Goal: Transaction & Acquisition: Purchase product/service

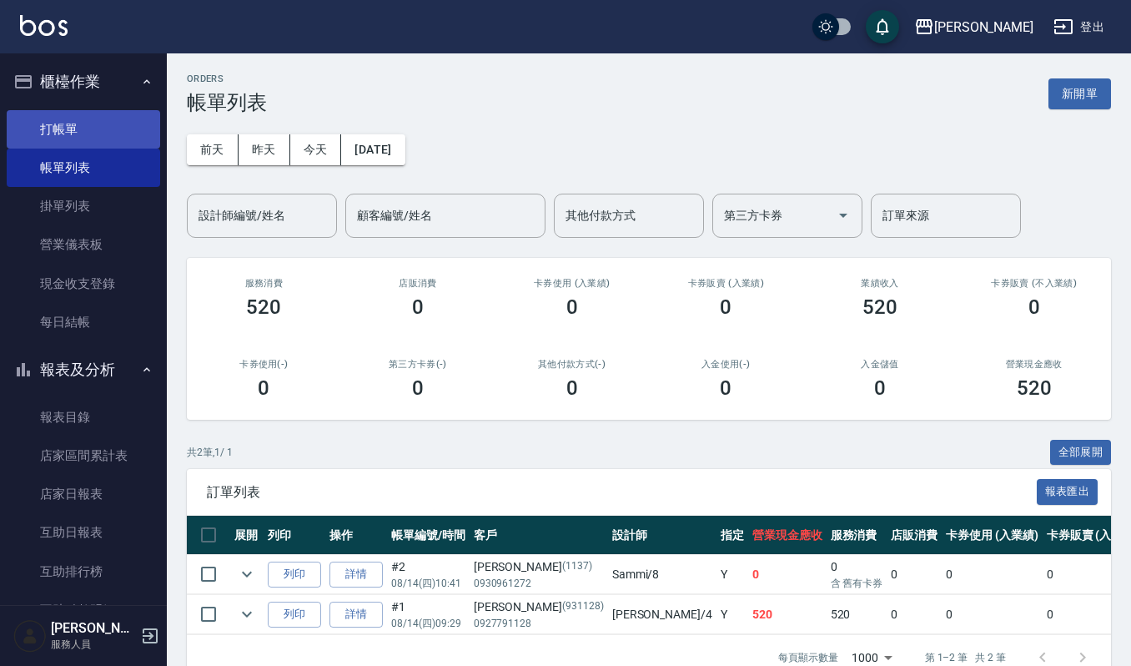
click at [45, 125] on link "打帳單" at bounding box center [84, 129] width 154 height 38
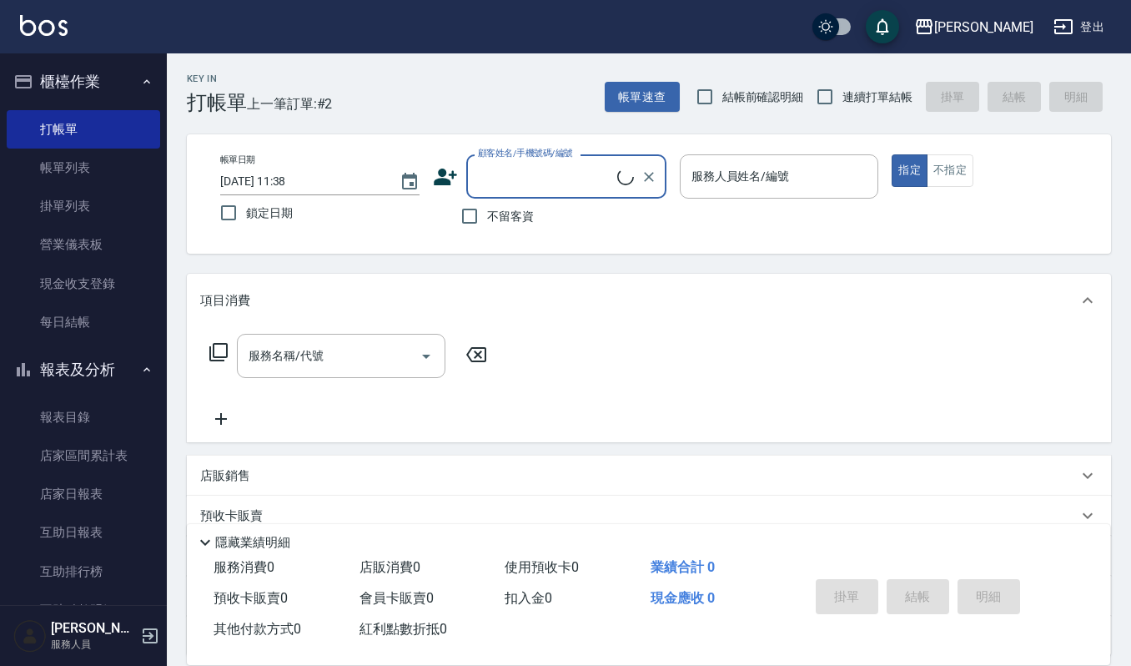
click at [576, 194] on div "顧客姓名/手機號碼/編號" at bounding box center [566, 176] width 200 height 44
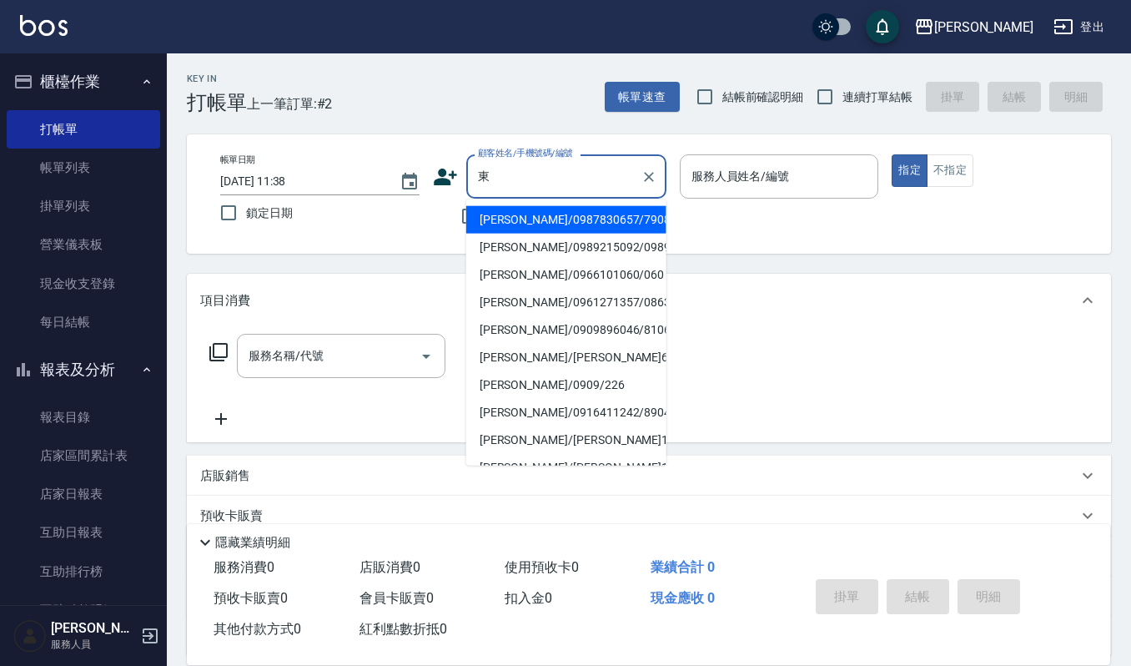
click at [501, 259] on li "[PERSON_NAME]/0989215092/0989215092" at bounding box center [566, 248] width 200 height 28
type input "[PERSON_NAME]/0989215092/0989215092"
type input "Sammi-8"
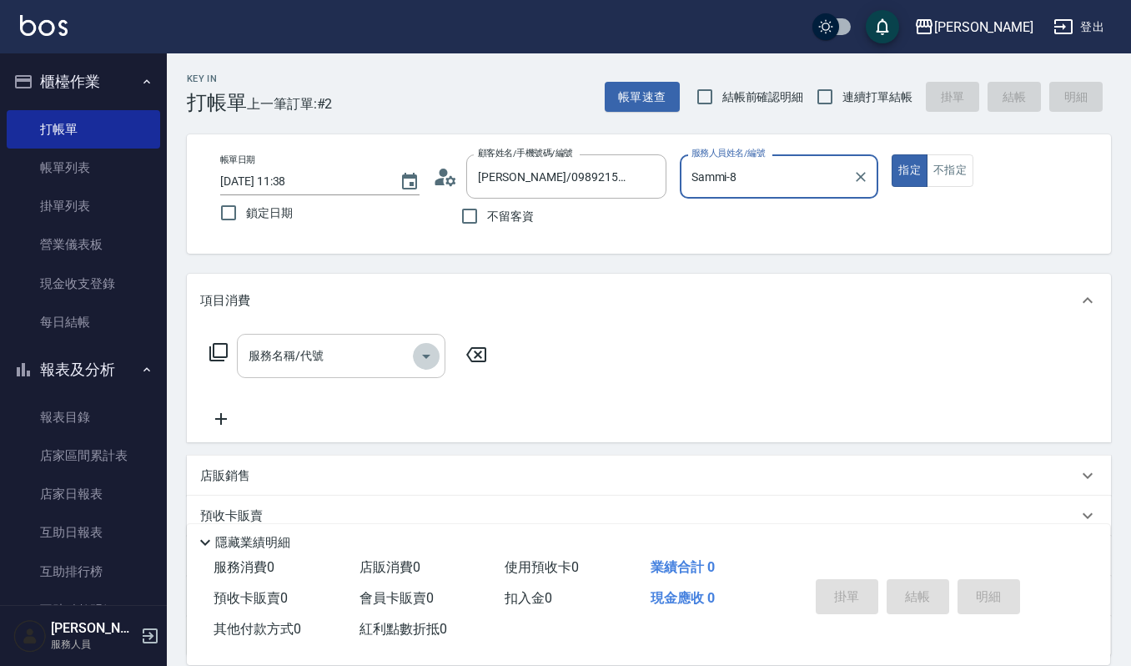
click at [427, 351] on icon "Open" at bounding box center [426, 356] width 20 height 20
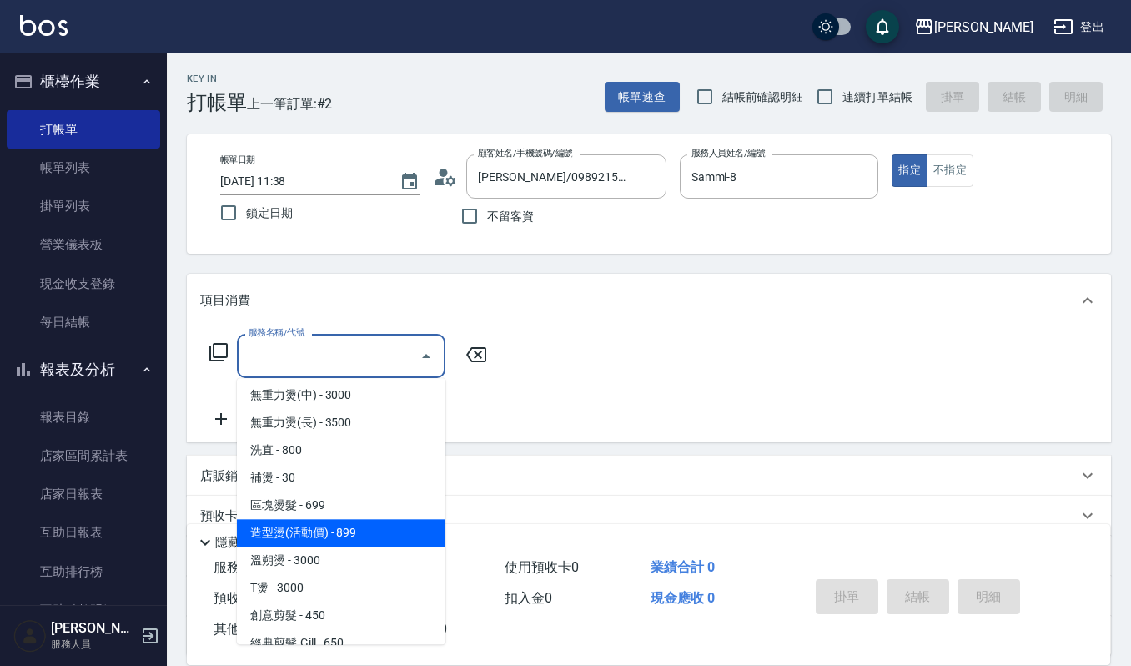
scroll to position [556, 0]
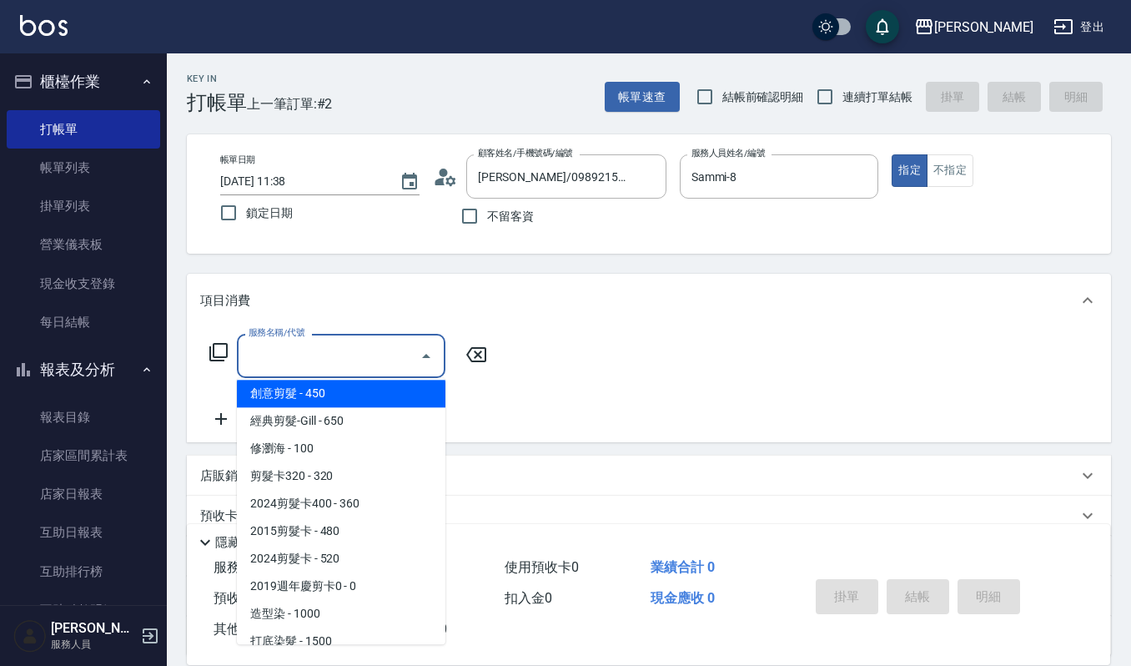
click at [304, 392] on span "創意剪髮 - 450" at bounding box center [341, 394] width 209 height 28
type input "創意剪髮(301)"
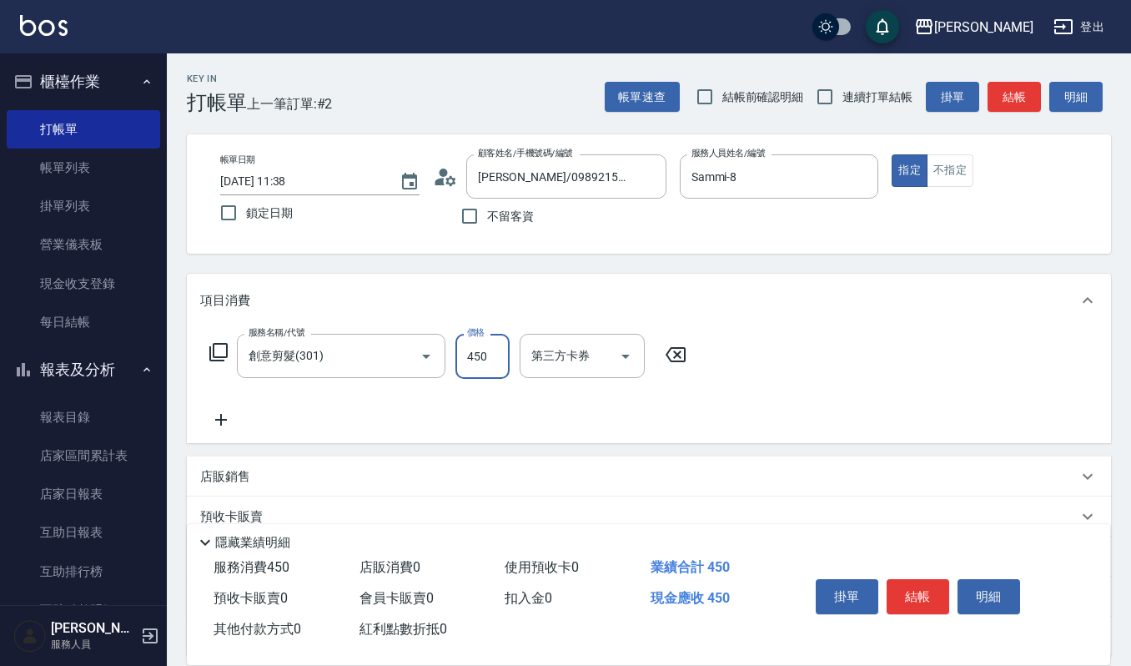
click at [494, 350] on input "450" at bounding box center [483, 356] width 54 height 45
type input "405"
click at [909, 586] on button "結帳" at bounding box center [918, 596] width 63 height 35
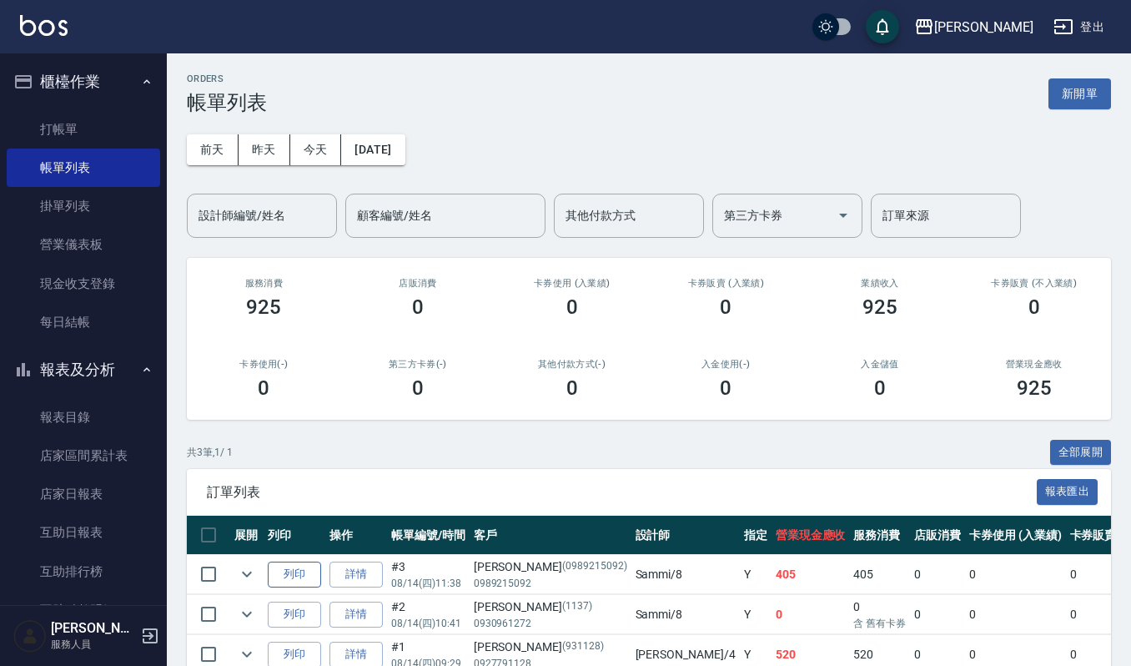
click at [294, 571] on button "列印" at bounding box center [294, 575] width 53 height 26
